Goal: Task Accomplishment & Management: Manage account settings

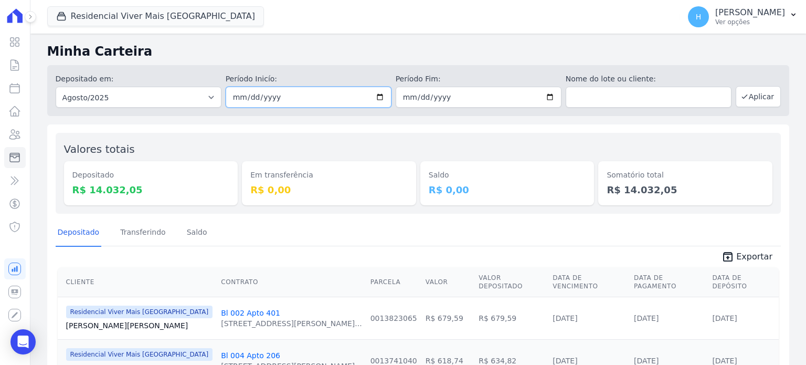
click at [378, 96] on input "[DATE]" at bounding box center [309, 97] width 166 height 21
type input "[DATE]"
click at [753, 100] on button "Aplicar" at bounding box center [758, 96] width 45 height 21
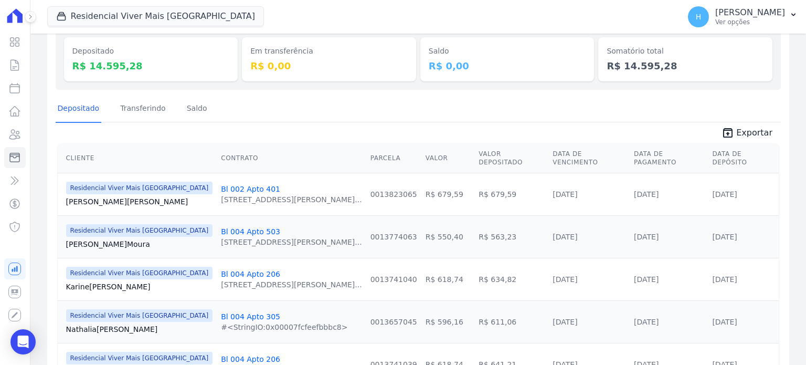
scroll to position [105, 0]
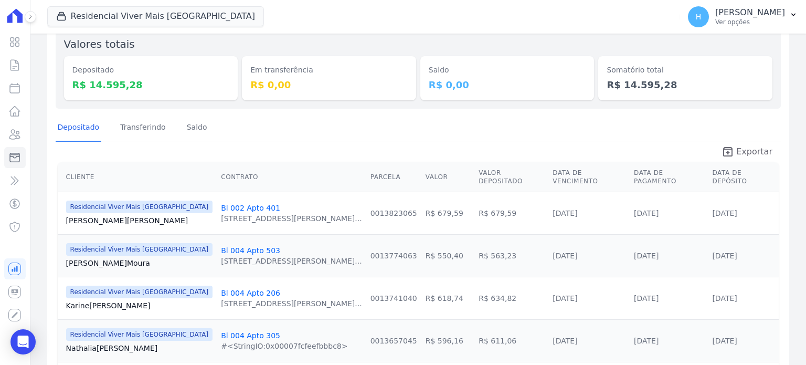
click at [749, 149] on span "Exportar" at bounding box center [754, 151] width 36 height 13
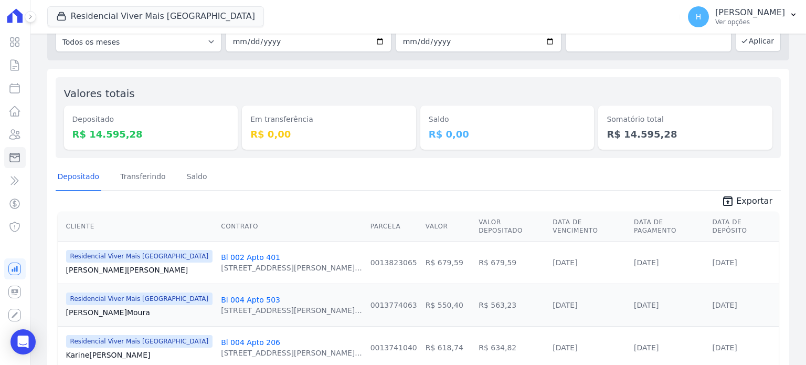
scroll to position [0, 0]
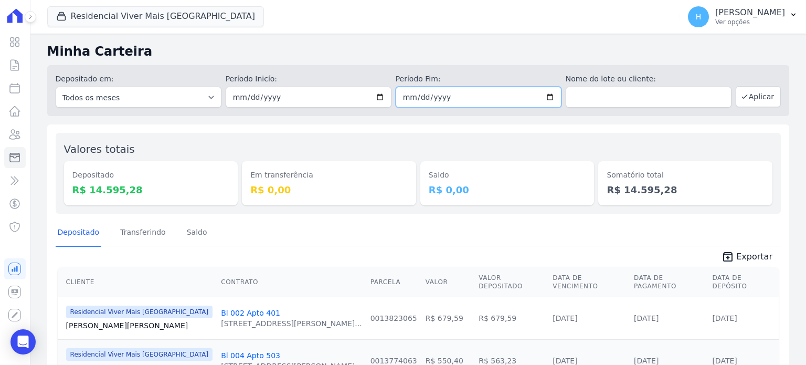
click at [546, 97] on input "[DATE]" at bounding box center [479, 97] width 166 height 21
type input "[DATE]"
click at [742, 104] on button "Aplicar" at bounding box center [758, 96] width 45 height 21
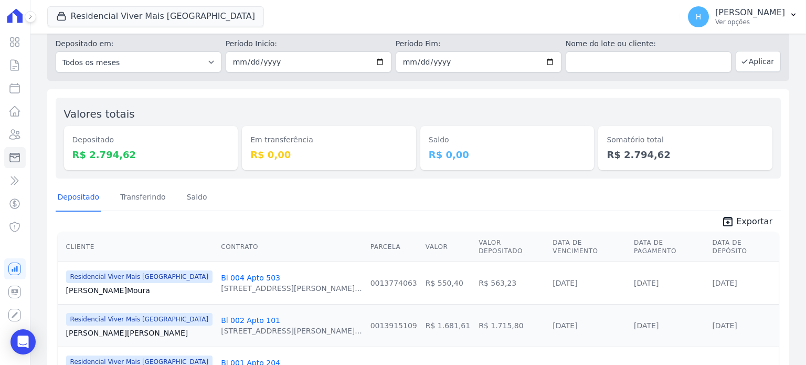
scroll to position [92, 0]
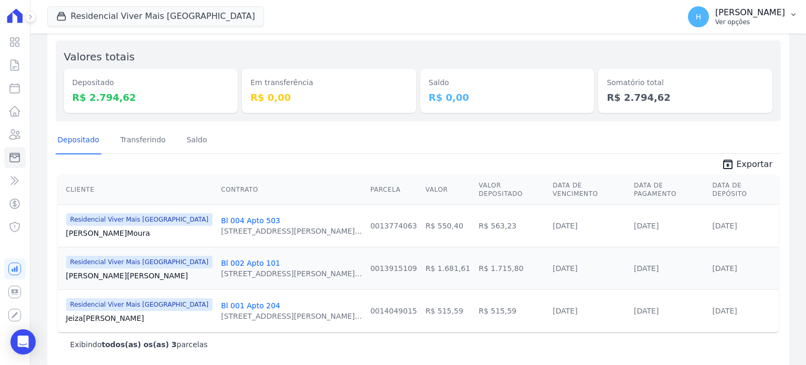
click at [766, 25] on p "Ver opções" at bounding box center [750, 22] width 70 height 8
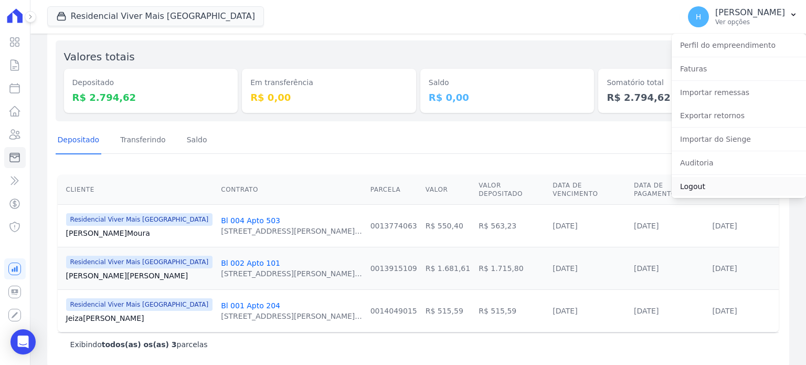
click at [693, 184] on link "Logout" at bounding box center [739, 186] width 134 height 19
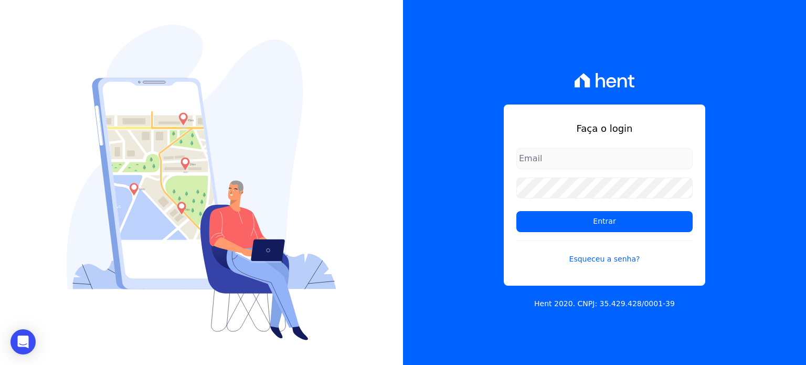
type input "[PERSON_NAME][EMAIL_ADDRESS][DOMAIN_NAME]"
